Goal: Information Seeking & Learning: Compare options

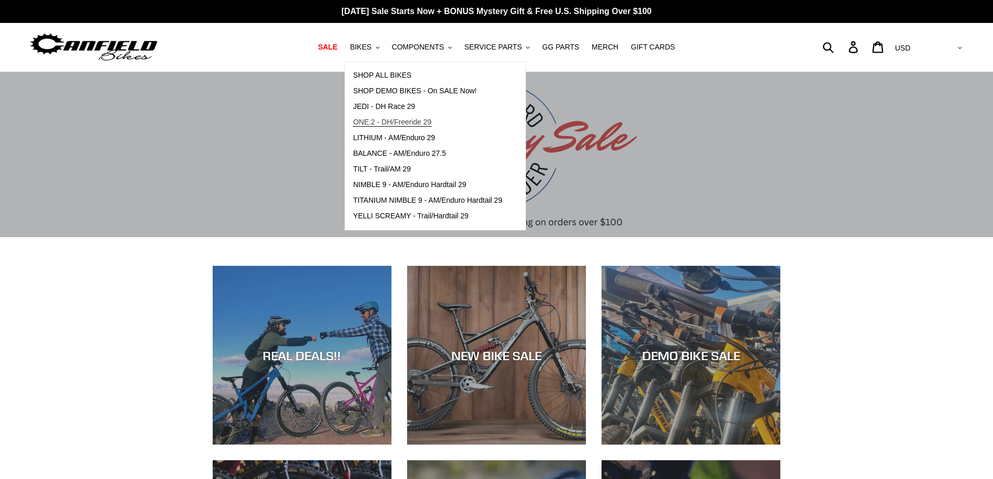
click at [401, 121] on span "ONE.2 - DH/Freeride 29" at bounding box center [392, 122] width 78 height 9
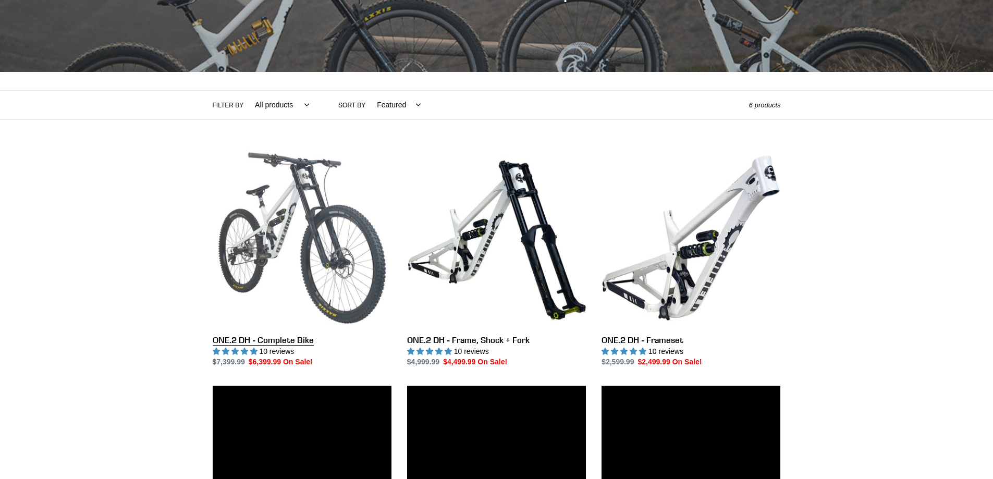
click at [314, 248] on link "ONE.2 DH - Complete Bike" at bounding box center [302, 258] width 179 height 219
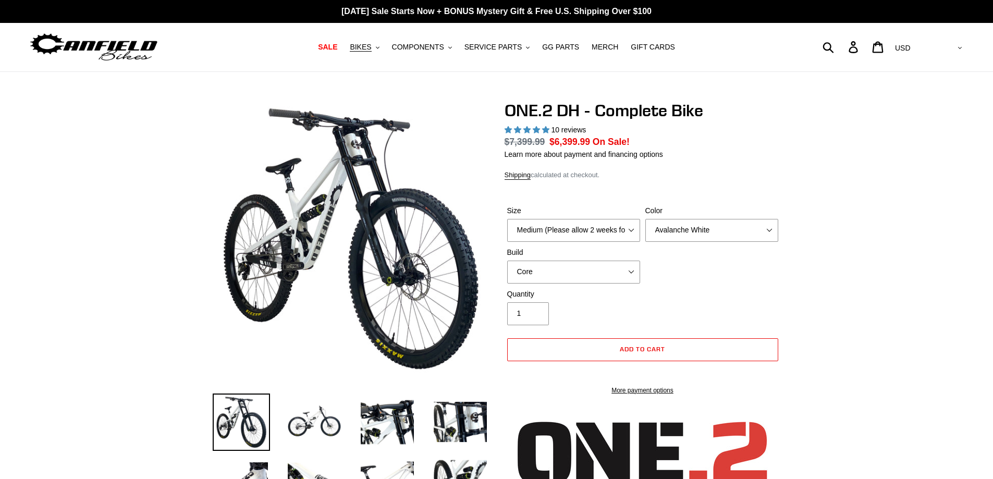
select select "highest-rating"
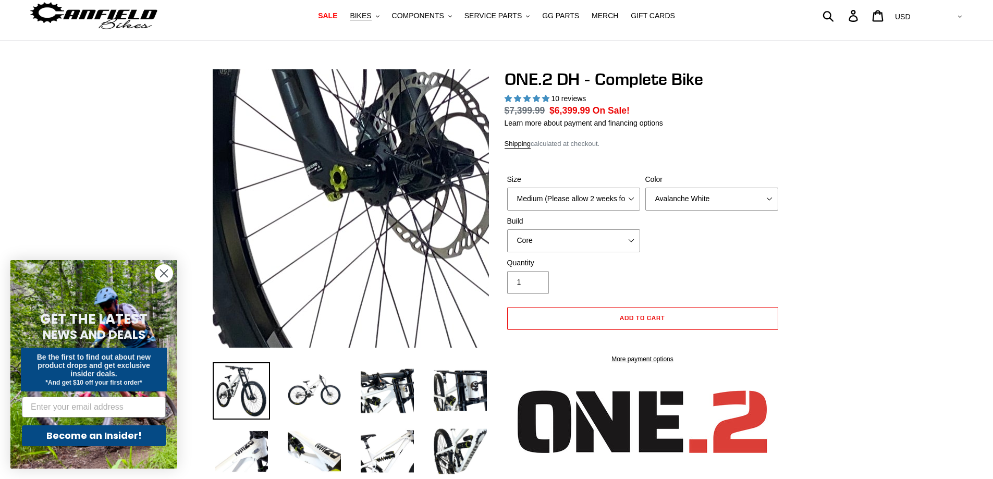
scroll to position [104, 0]
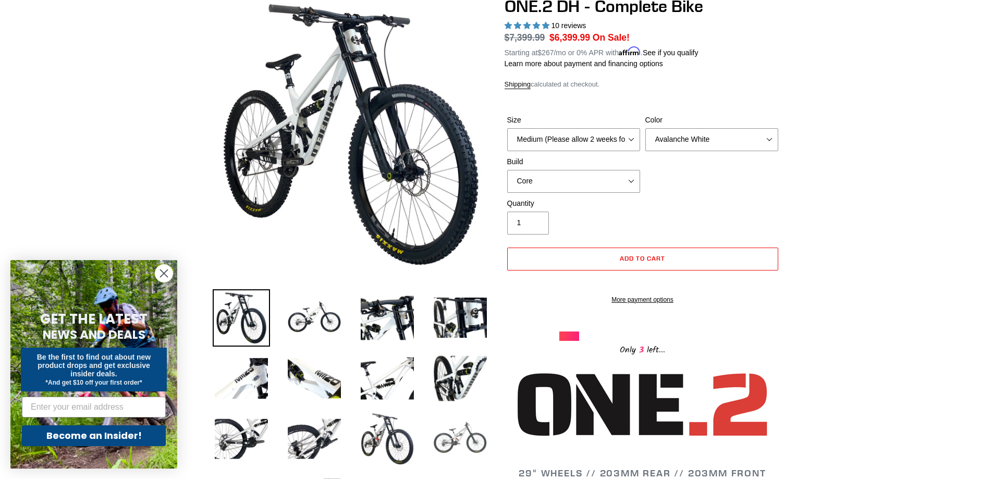
click at [465, 446] on img at bounding box center [459, 438] width 57 height 57
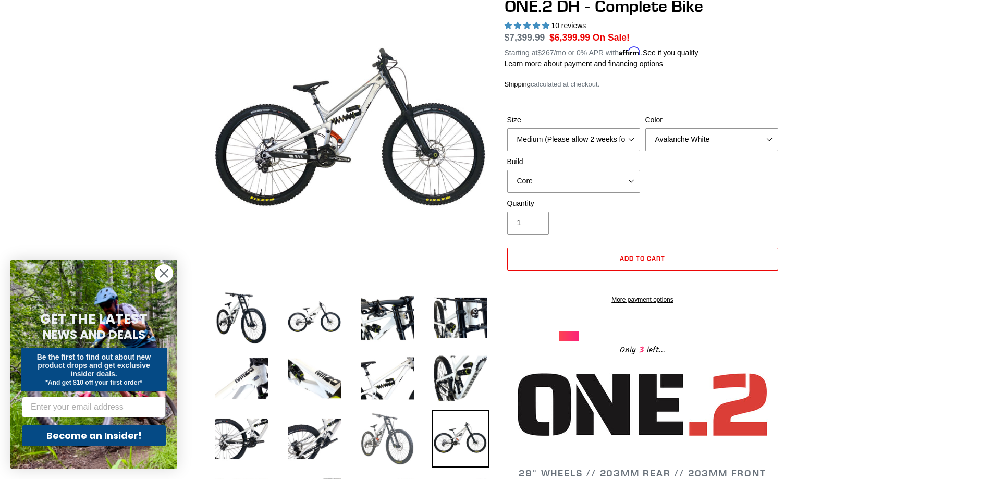
click at [412, 435] on img at bounding box center [387, 438] width 57 height 57
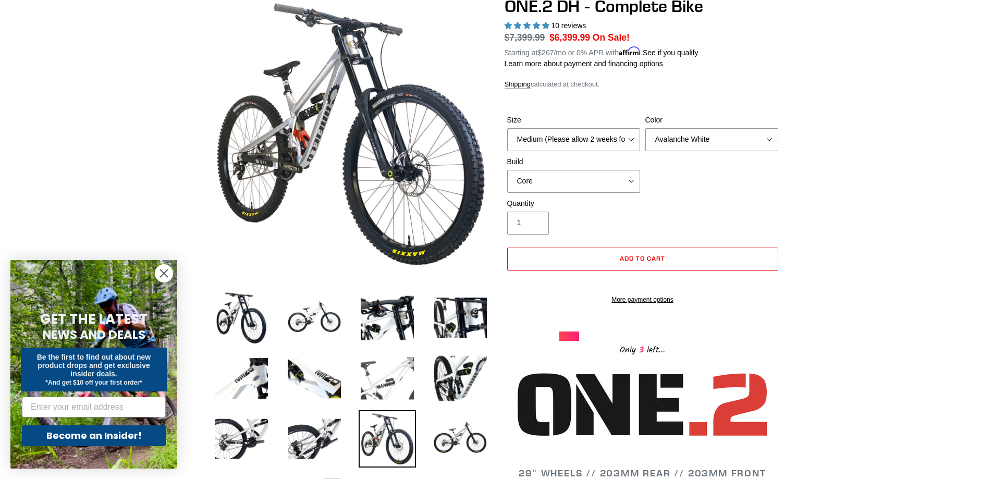
click at [408, 370] on img at bounding box center [387, 378] width 57 height 57
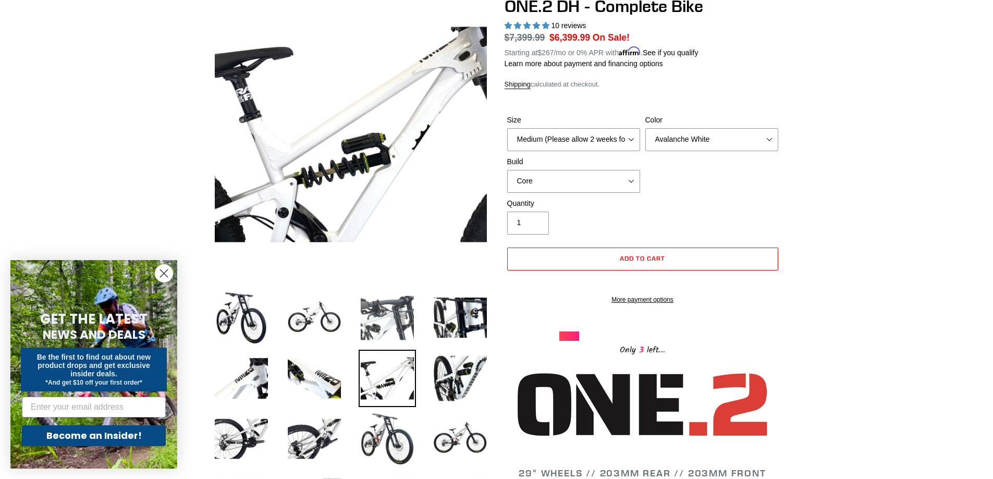
click at [387, 316] on img at bounding box center [387, 317] width 57 height 57
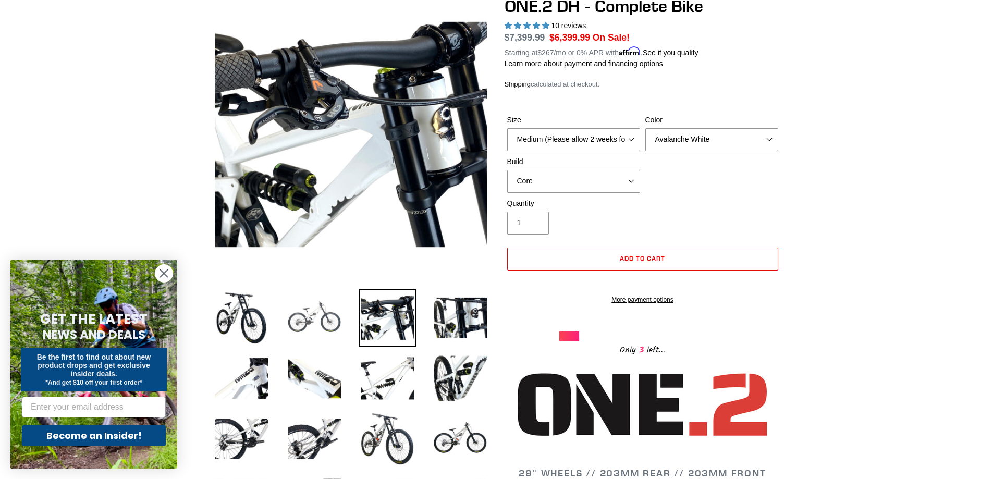
click at [295, 313] on img at bounding box center [314, 317] width 57 height 57
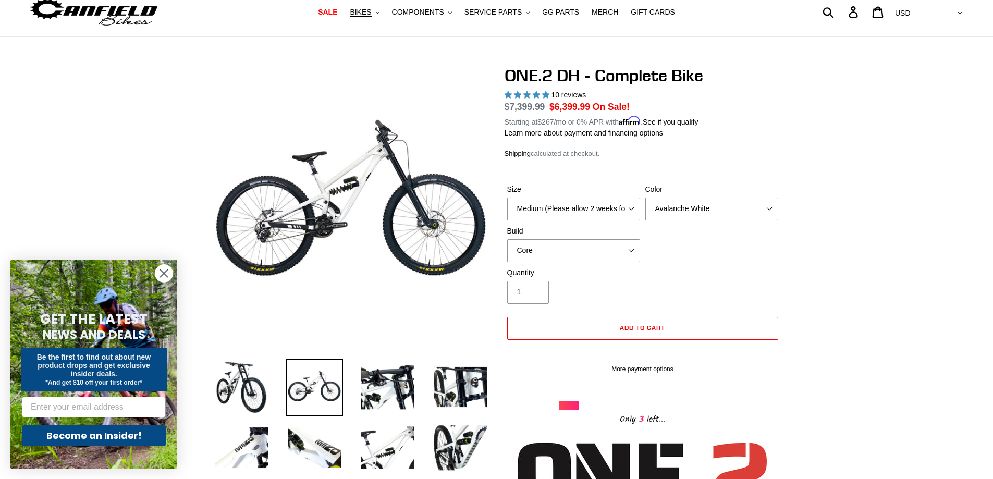
scroll to position [0, 0]
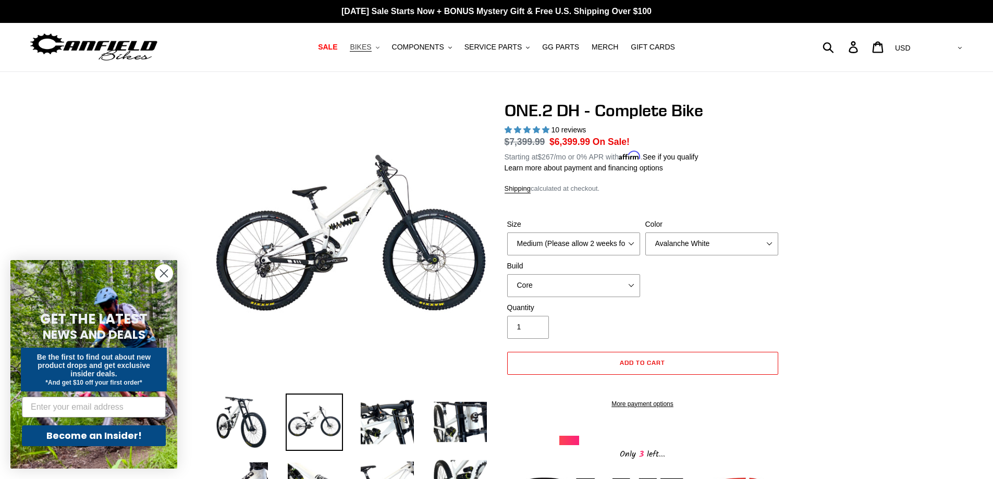
click at [371, 44] on span "BIKES" at bounding box center [360, 47] width 21 height 9
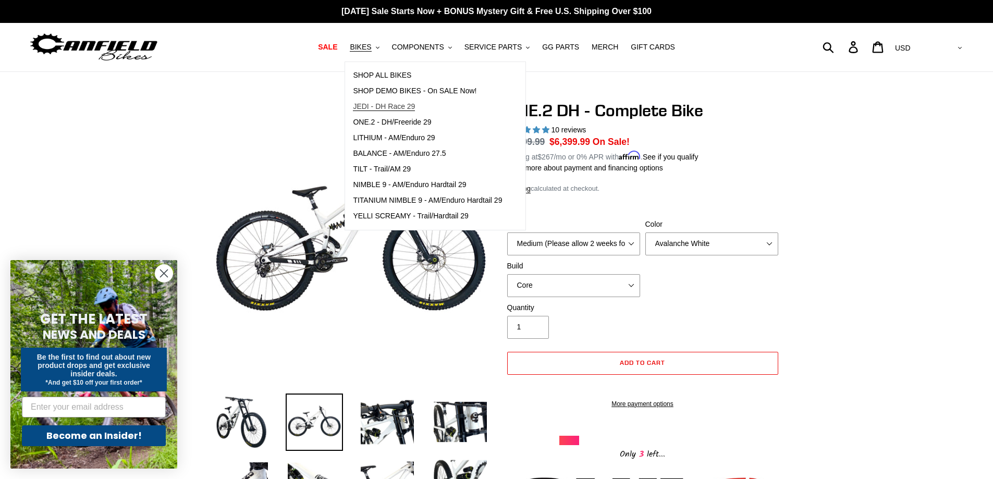
click at [385, 102] on span "JEDI - DH Race 29" at bounding box center [384, 106] width 62 height 9
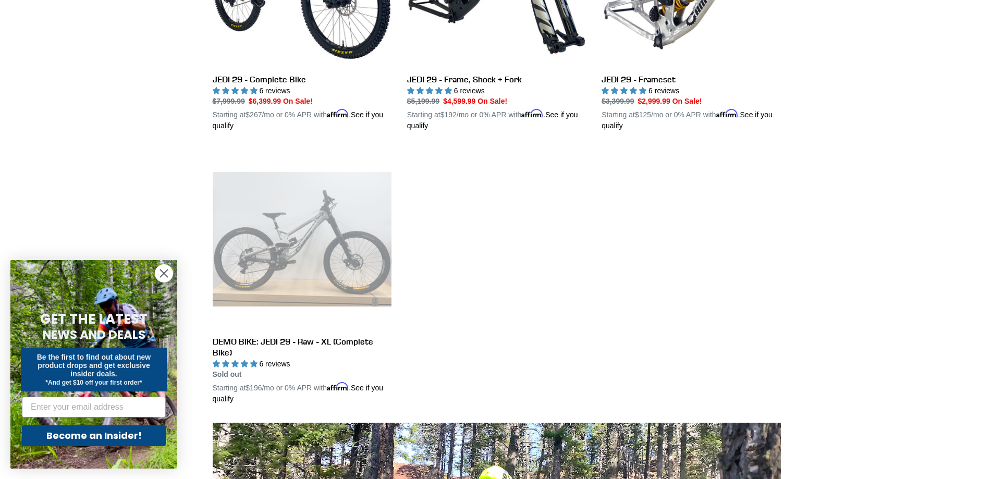
scroll to position [365, 0]
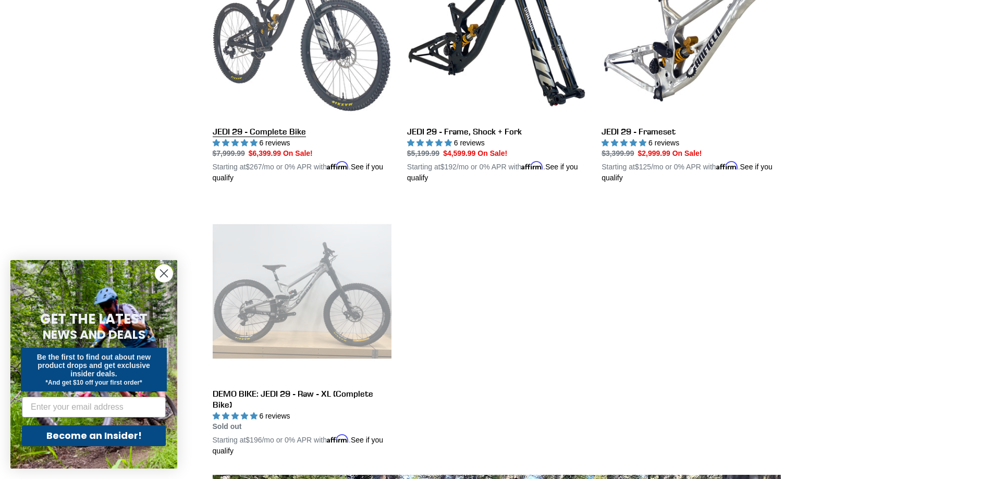
click at [283, 22] on link "JEDI 29 - Complete Bike" at bounding box center [302, 62] width 179 height 244
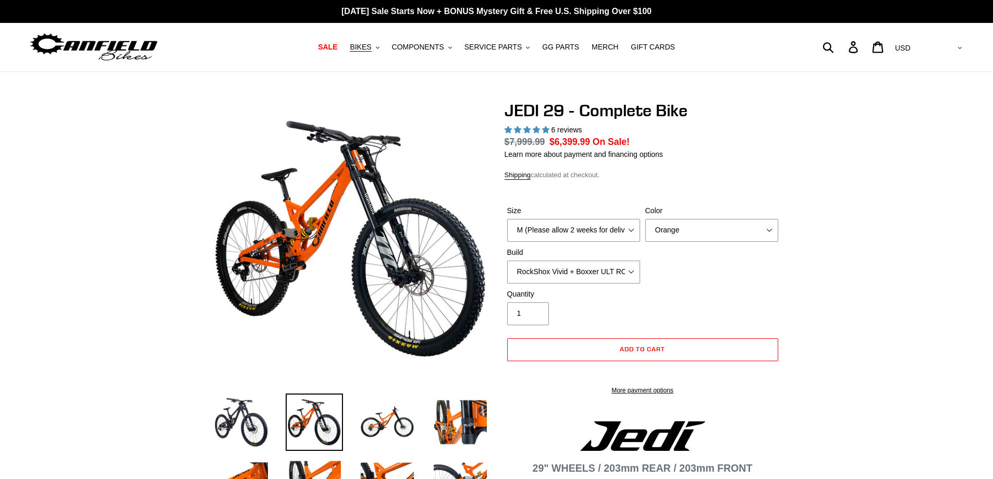
select select "highest-rating"
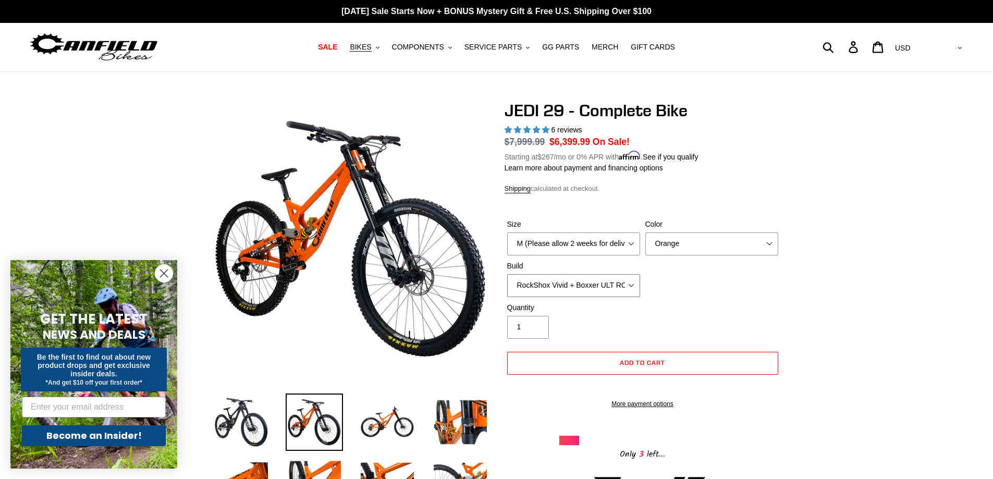
drag, startPoint x: 515, startPoint y: 274, endPoint x: 524, endPoint y: 277, distance: 9.2
click at [515, 274] on select "RockShox Vivid + Boxxer ULT RC2 C3 200 + SRAM XO RockShox Vivid + Boxxer ULT RC…" at bounding box center [573, 285] width 133 height 23
click at [685, 250] on select "Orange Stealth Black Raw" at bounding box center [711, 243] width 133 height 23
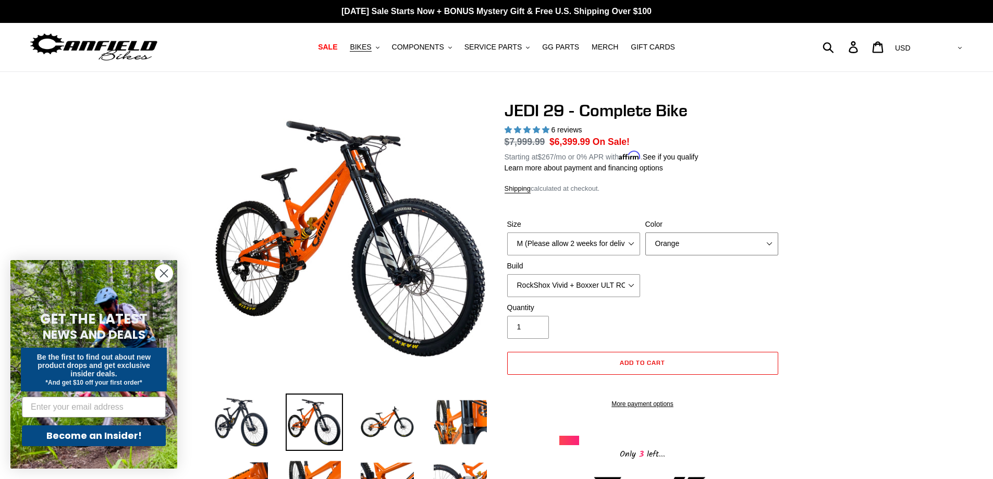
select select "Raw"
click at [645, 232] on select "Orange Stealth Black Raw" at bounding box center [711, 243] width 133 height 23
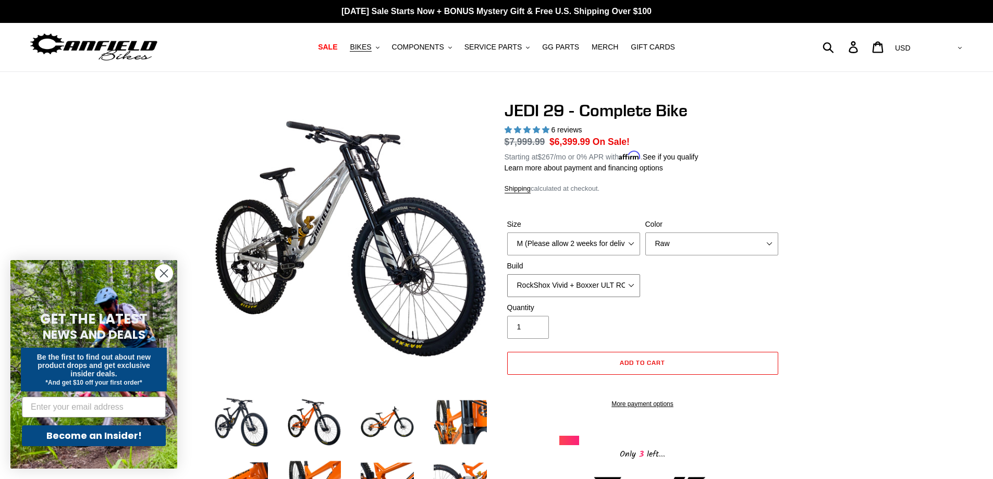
click at [610, 290] on select "RockShox Vivid + Boxxer ULT RC2 C3 200 + SRAM XO RockShox Vivid + Boxxer ULT RC…" at bounding box center [573, 285] width 133 height 23
